Goal: Task Accomplishment & Management: Manage account settings

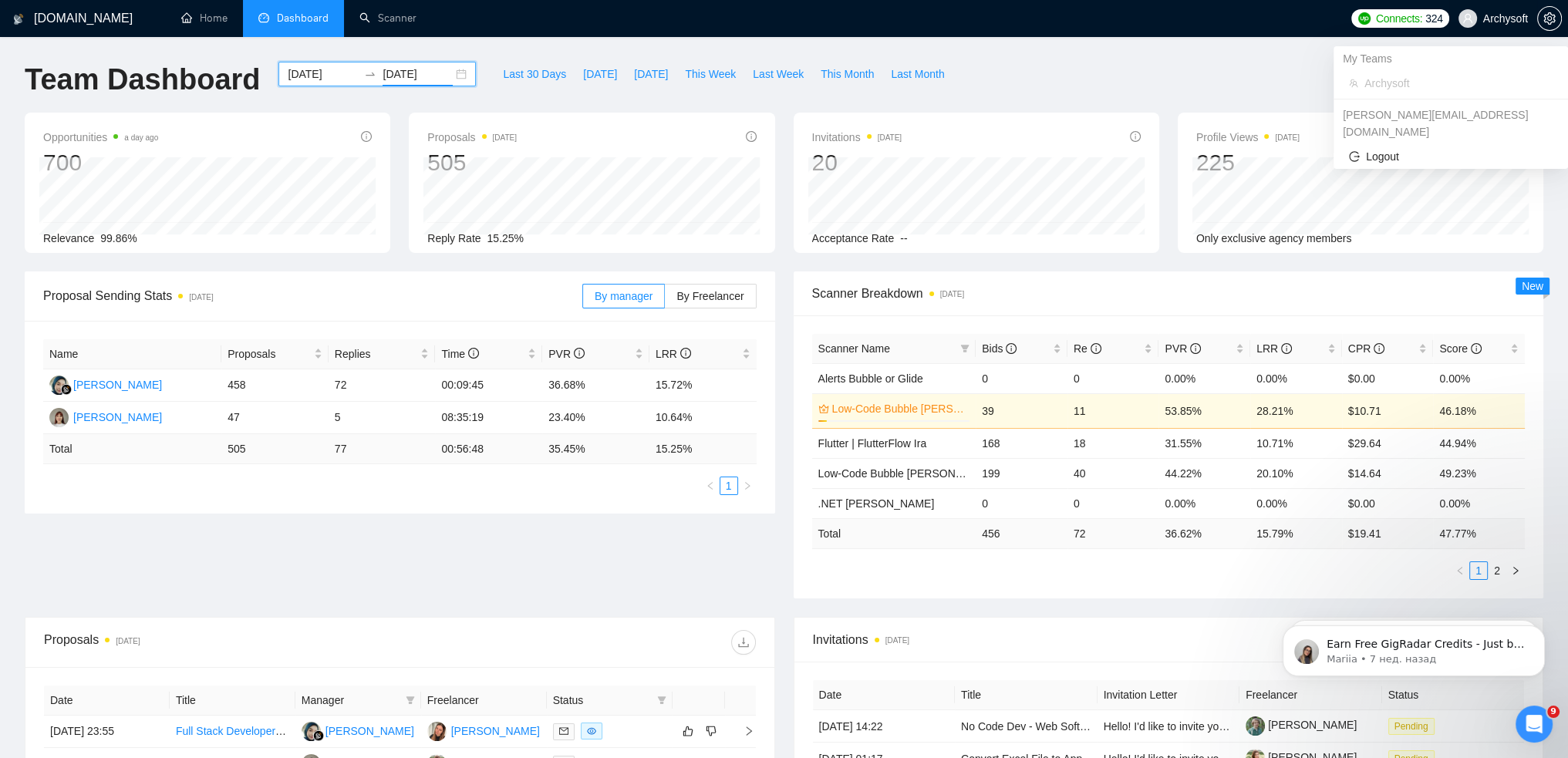
click at [1506, 19] on span "Archysoft" at bounding box center [1505, 19] width 45 height 0
click at [1545, 18] on icon "setting" at bounding box center [1549, 19] width 12 height 13
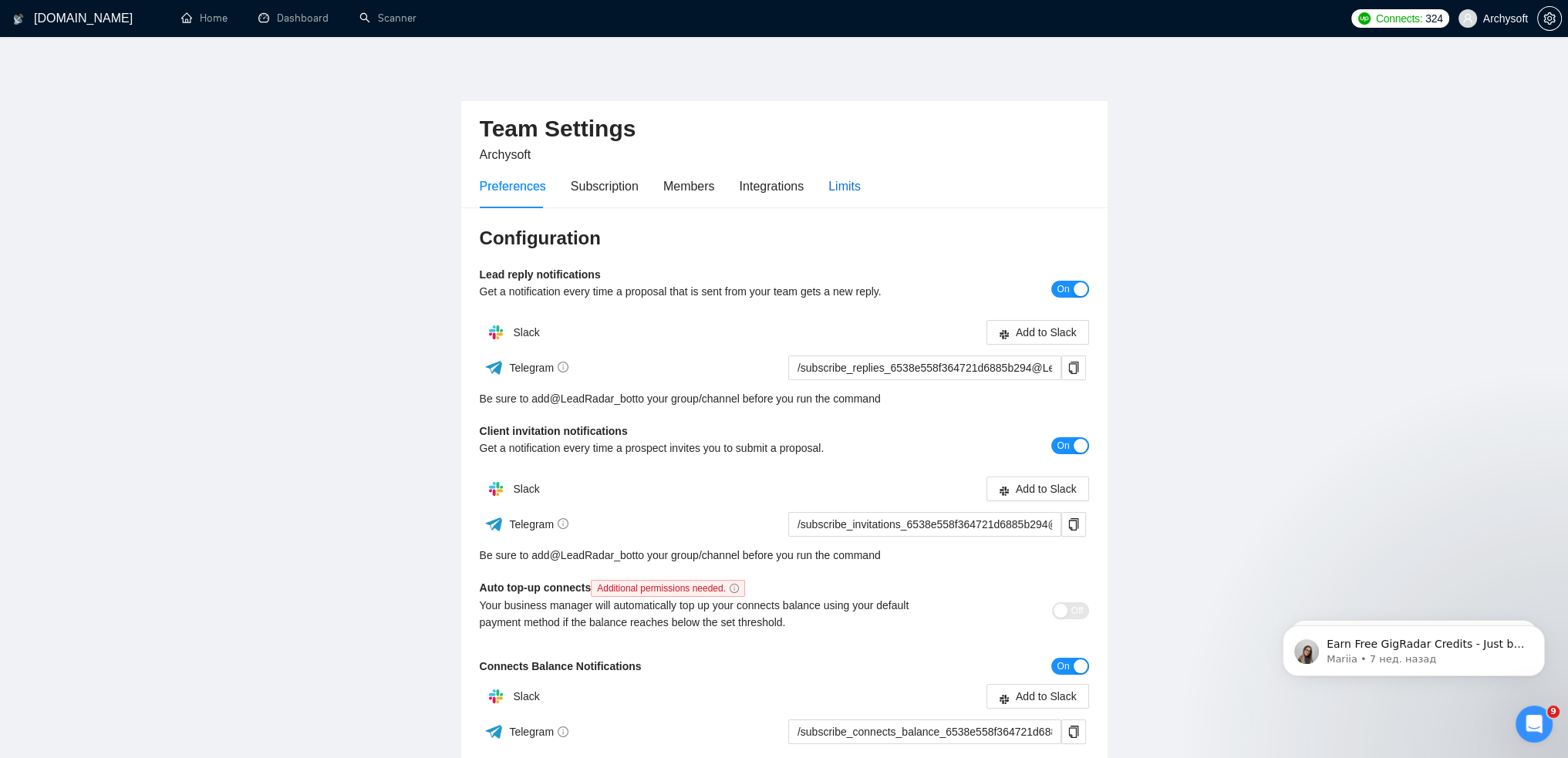
click at [847, 178] on div "Limits" at bounding box center [844, 186] width 32 height 20
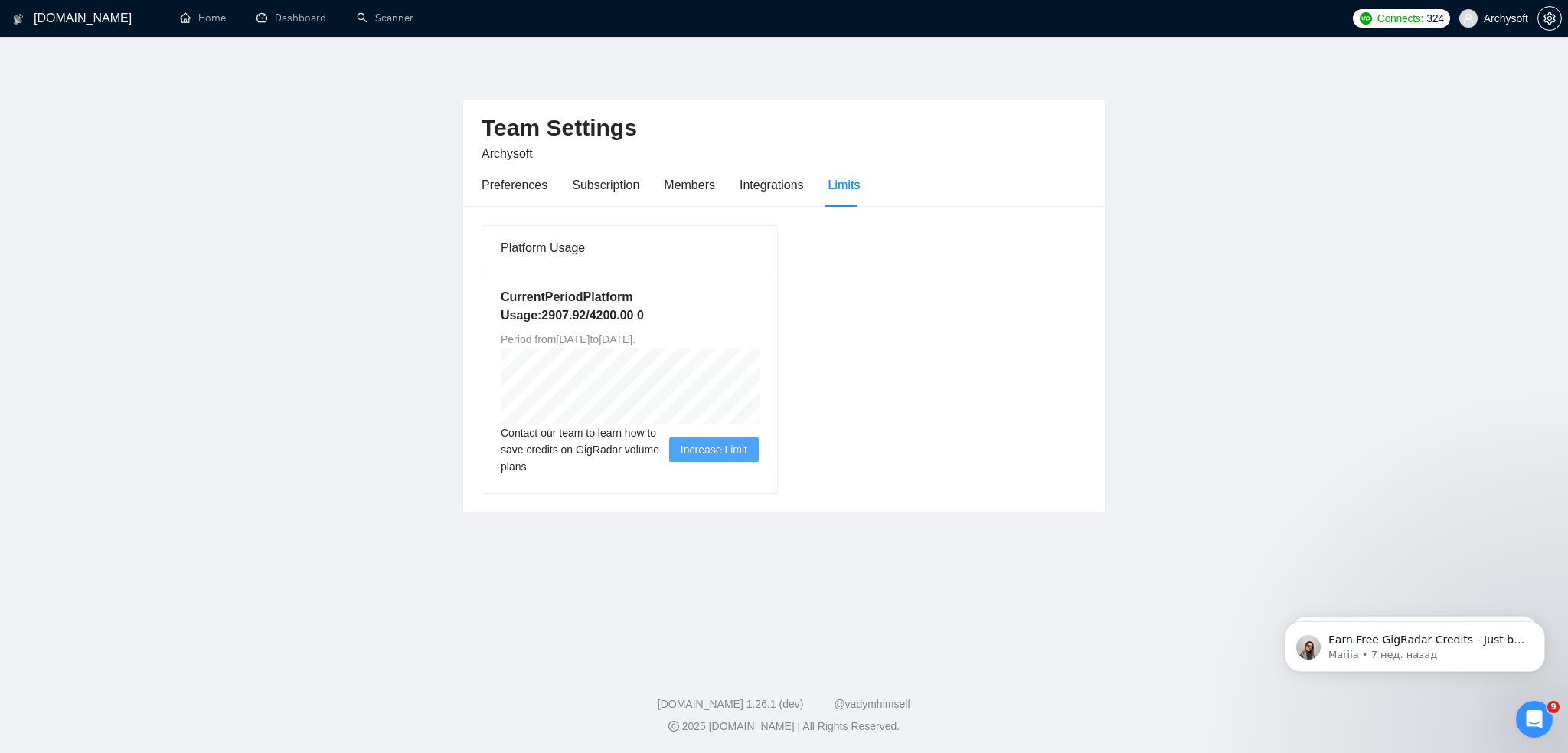
click at [743, 452] on span "Increase Limit" at bounding box center [714, 450] width 67 height 17
click at [726, 453] on span "Increase Limit" at bounding box center [714, 450] width 67 height 17
click at [702, 475] on div "Current Period Platform Usage: 2907.92 / 4200.00 0 Period from [DATE] to [DATE]…" at bounding box center [630, 382] width 295 height 224
click at [857, 461] on div "Platform Usage Current Period Platform Usage: 2907.92 / 4200.00 0 Period from […" at bounding box center [784, 359] width 617 height 270
click at [937, 419] on div "Platform Usage Current Period Platform Usage: 2907.92 / 4200.00 0 Period from […" at bounding box center [784, 359] width 617 height 270
